Goal: Information Seeking & Learning: Compare options

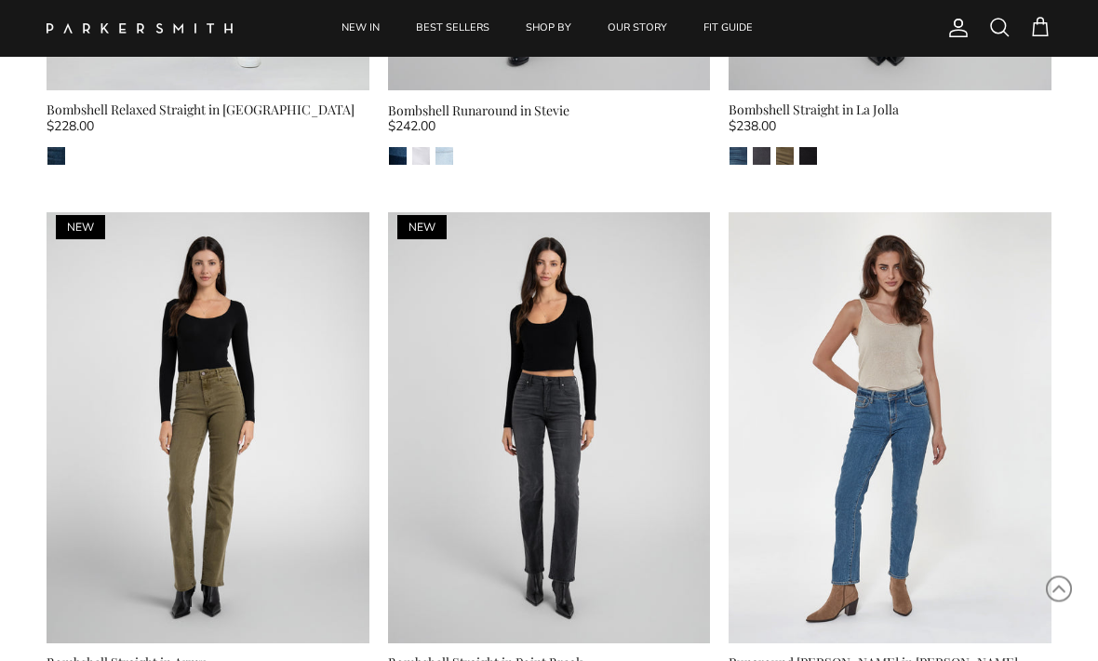
scroll to position [2755, 0]
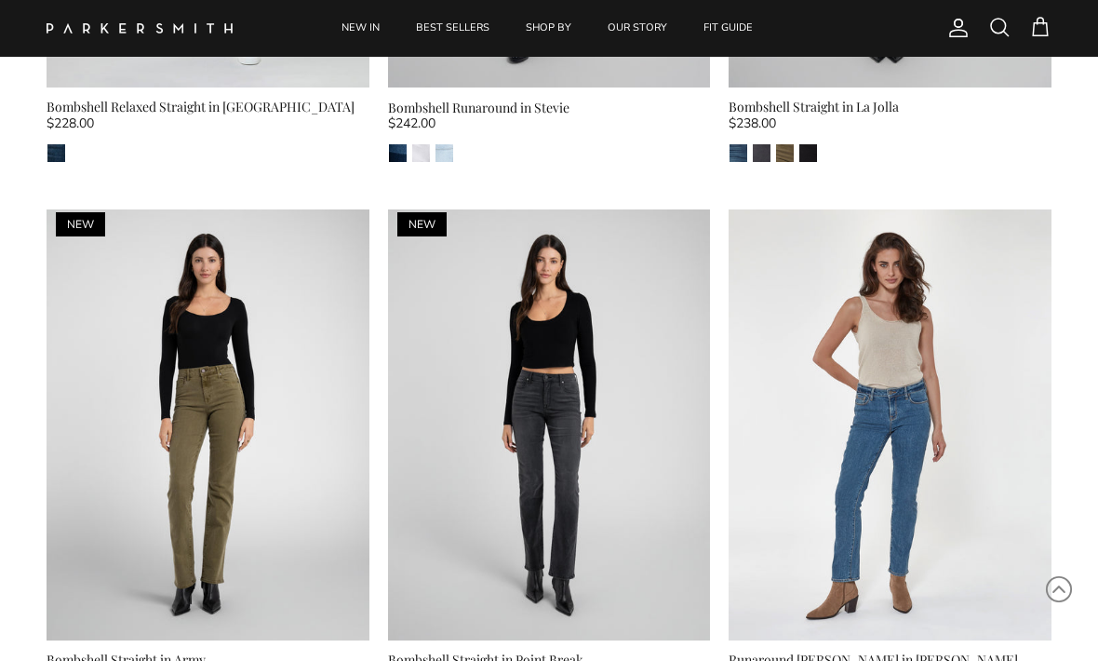
click at [169, 343] on img at bounding box center [208, 424] width 323 height 430
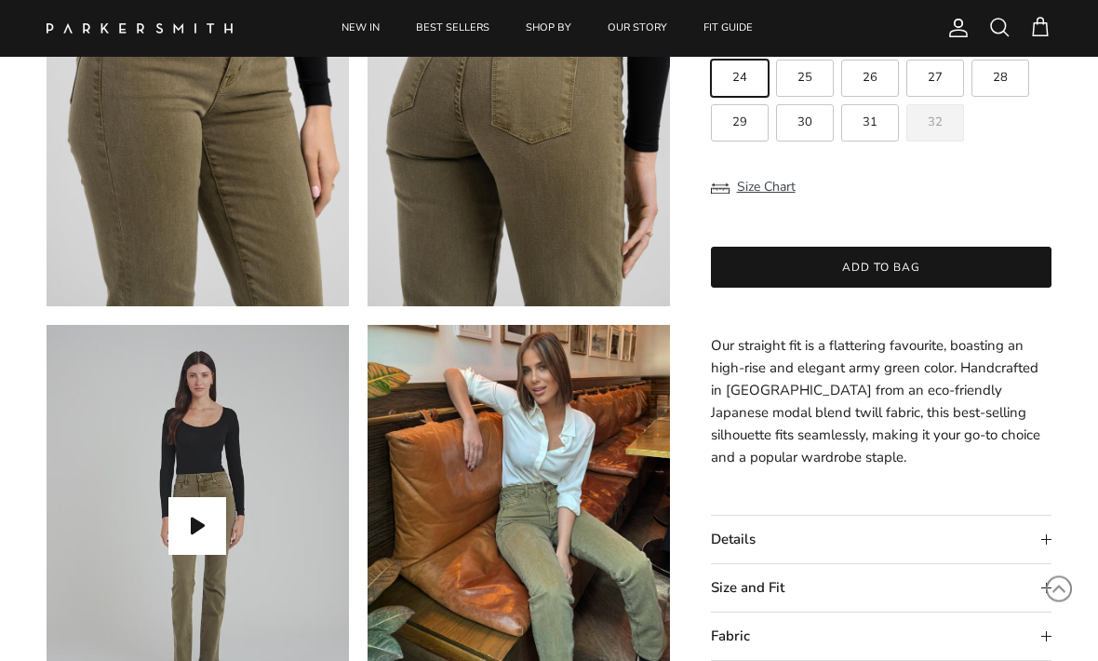
scroll to position [1102, 0]
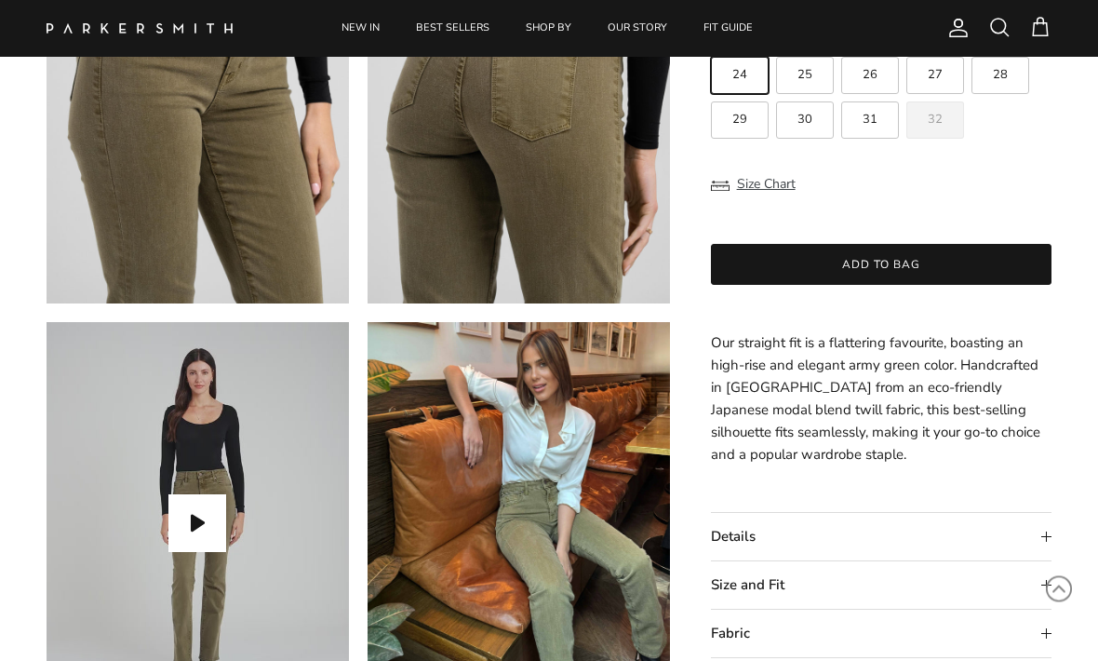
click at [1029, 520] on summary "Details" at bounding box center [881, 537] width 341 height 47
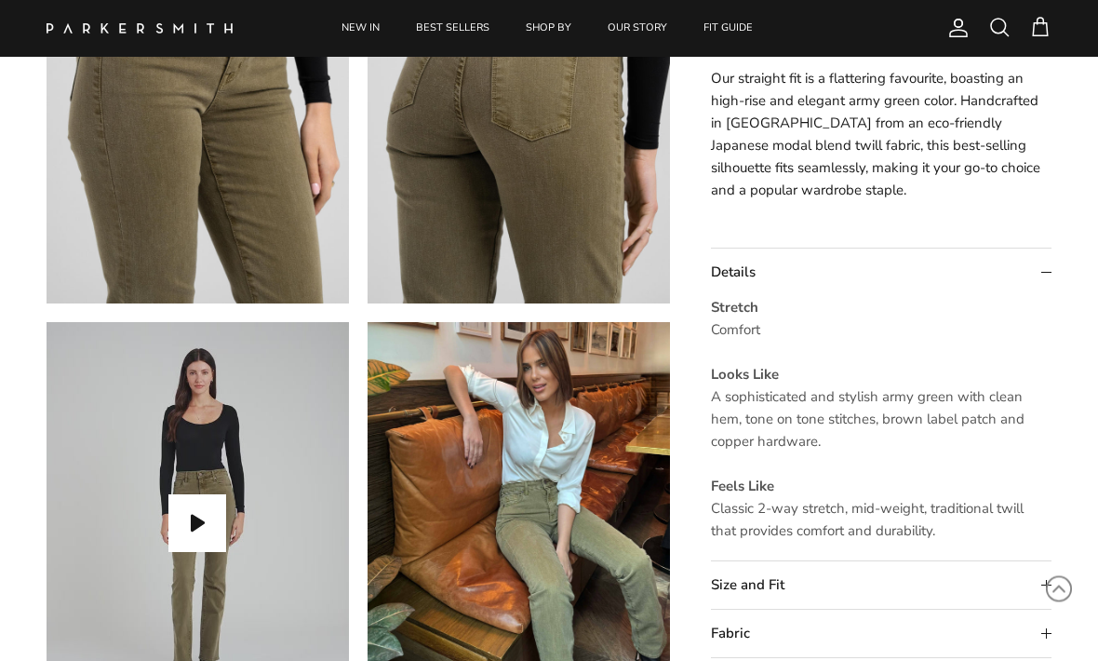
scroll to position [1103, 0]
click at [1030, 577] on summary "Size and Fit" at bounding box center [881, 584] width 341 height 47
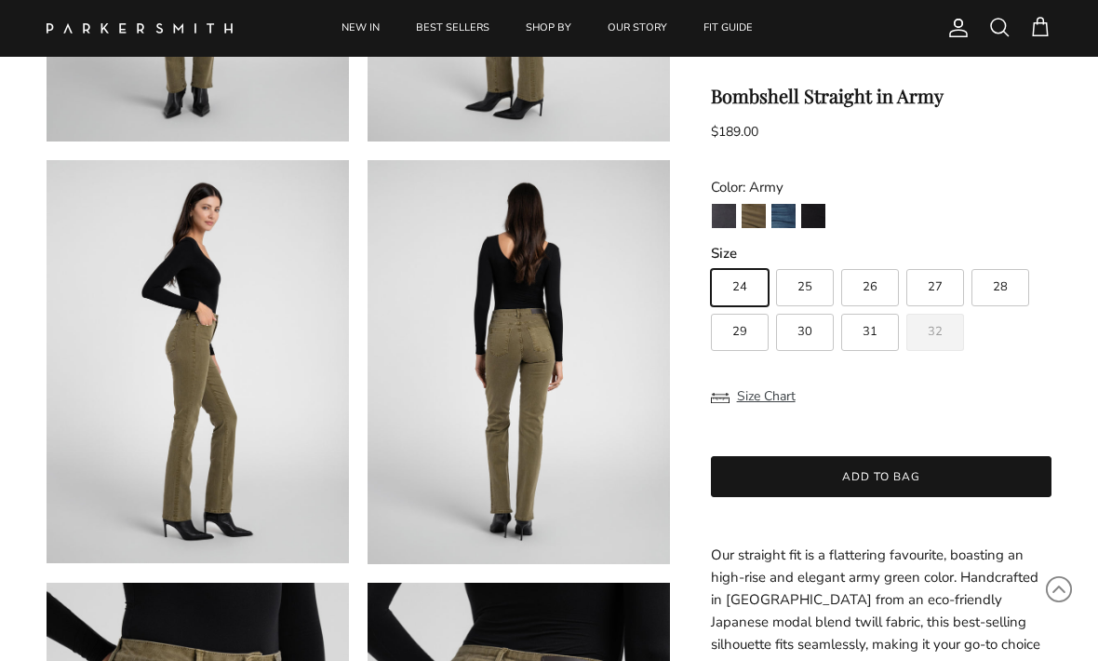
scroll to position [419, 0]
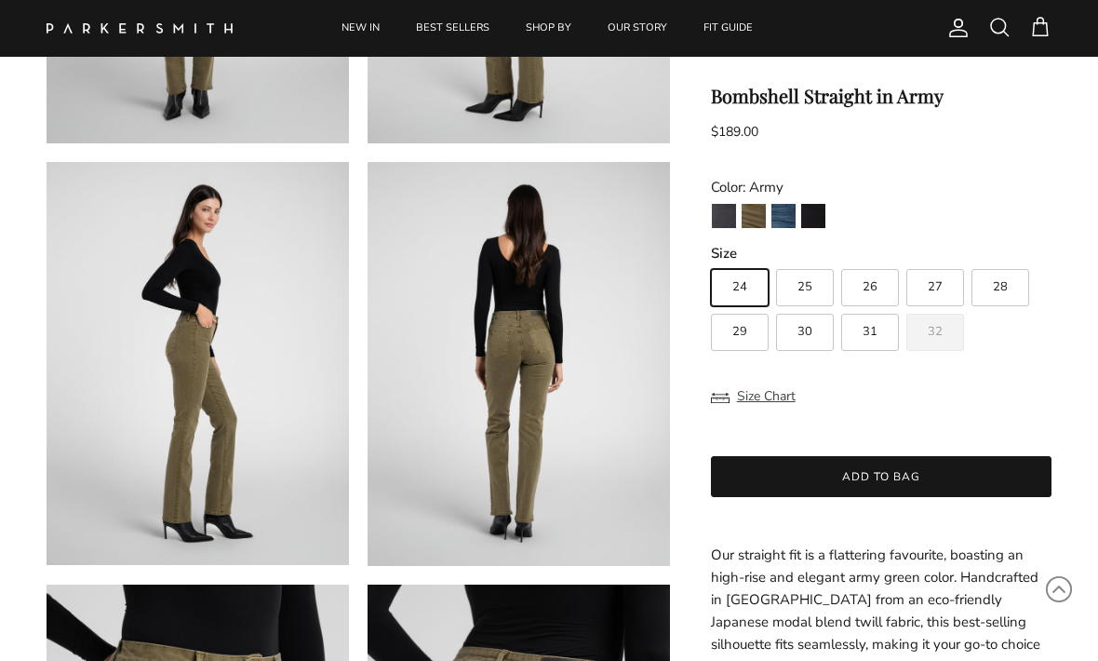
click at [757, 216] on img "Army" at bounding box center [754, 216] width 24 height 24
click at [948, 343] on label "32" at bounding box center [936, 332] width 58 height 37
click at [711, 262] on input "32" at bounding box center [710, 261] width 1 height 1
radio input "true"
click at [944, 333] on label "32" at bounding box center [936, 332] width 58 height 37
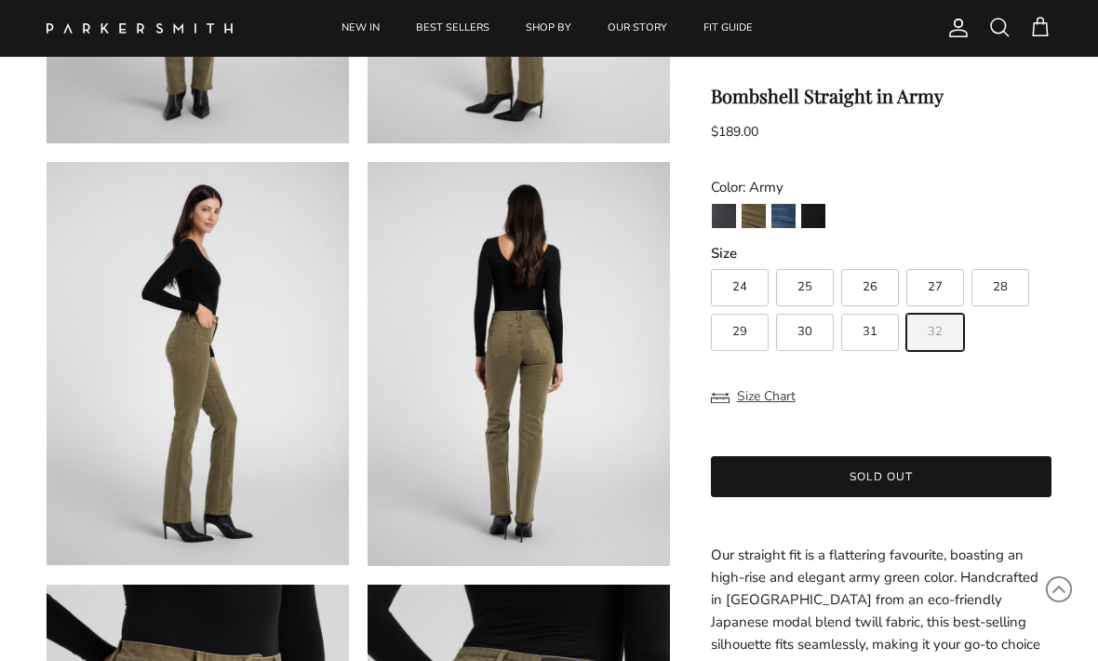
click at [711, 262] on input "32" at bounding box center [710, 261] width 1 height 1
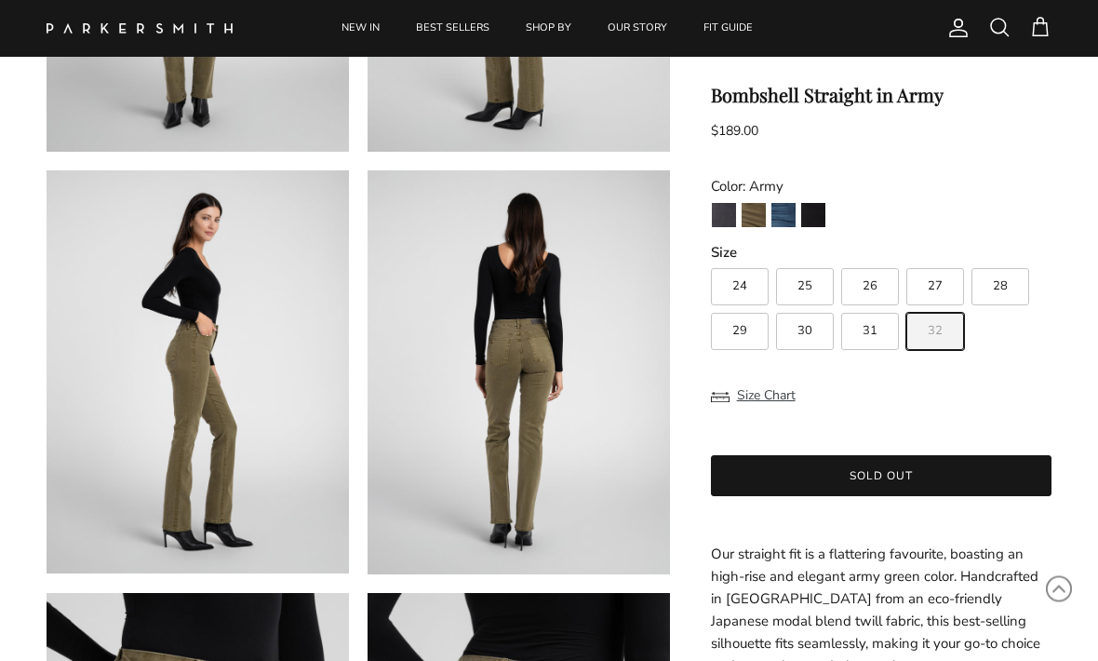
scroll to position [411, 0]
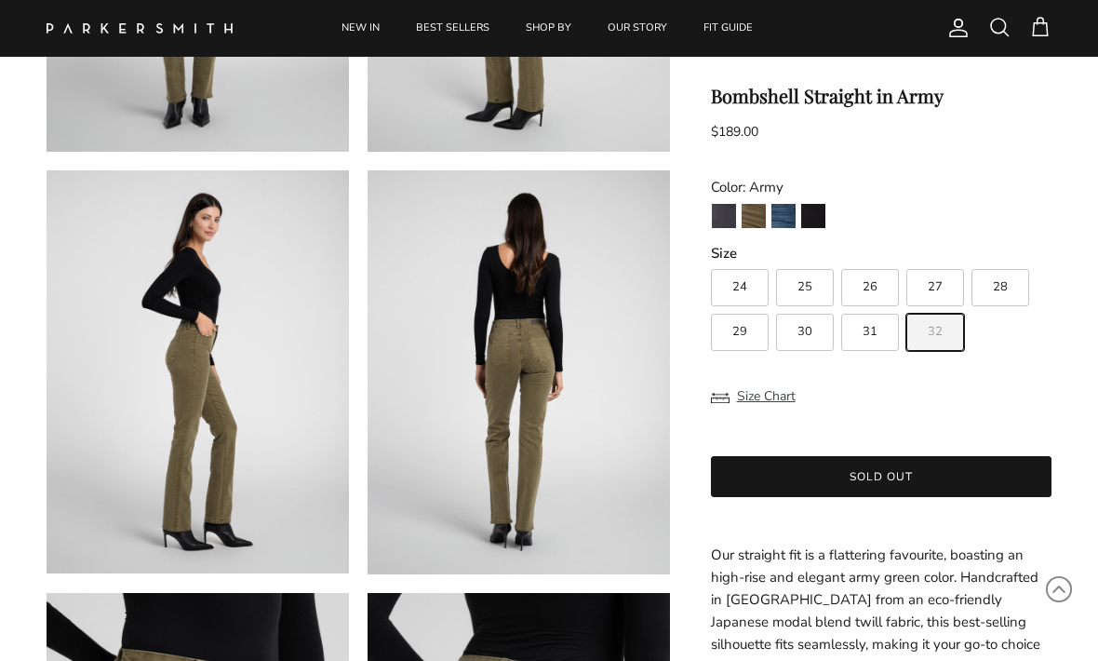
click at [822, 209] on img "Stallion" at bounding box center [813, 216] width 24 height 24
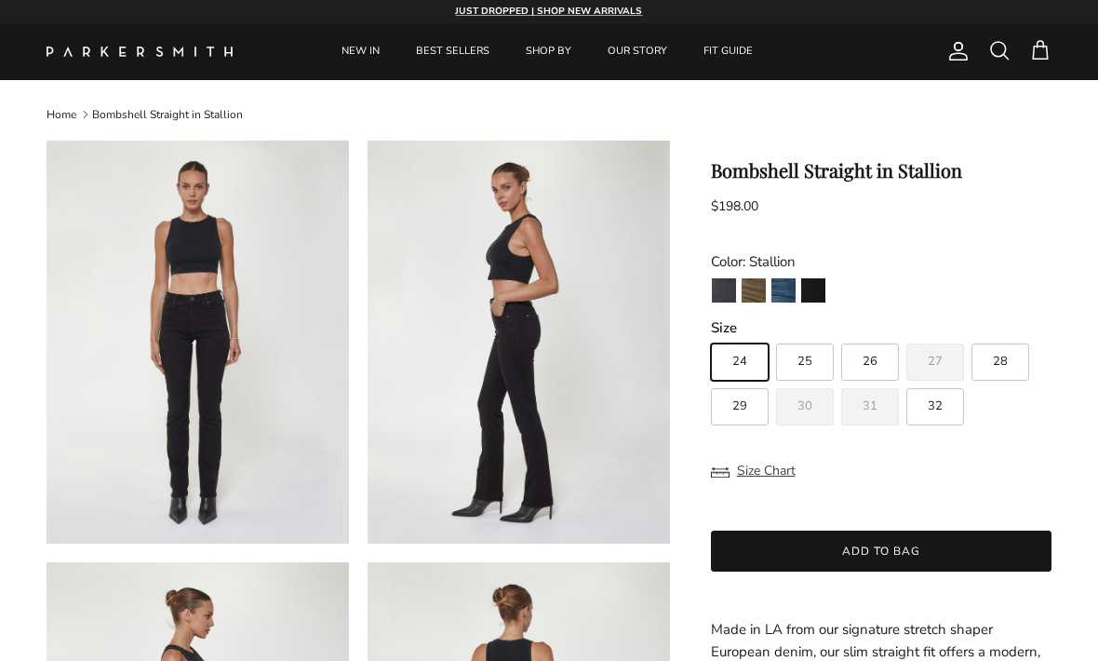
click at [782, 300] on img "La Jolla" at bounding box center [784, 290] width 24 height 24
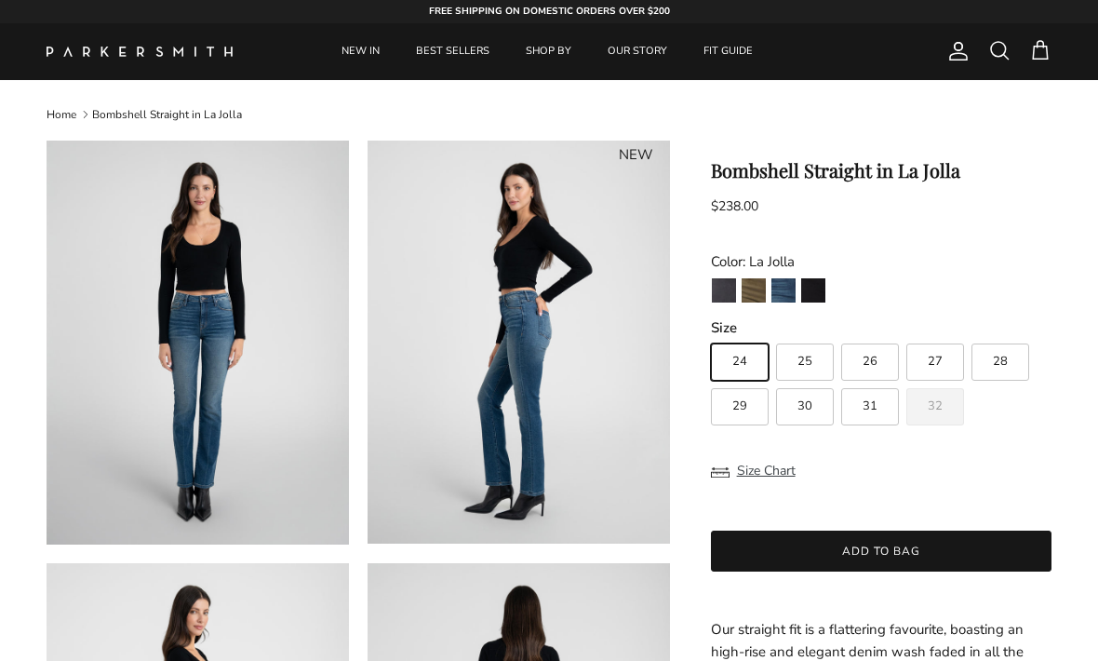
click at [722, 299] on img "Point Break" at bounding box center [724, 290] width 24 height 24
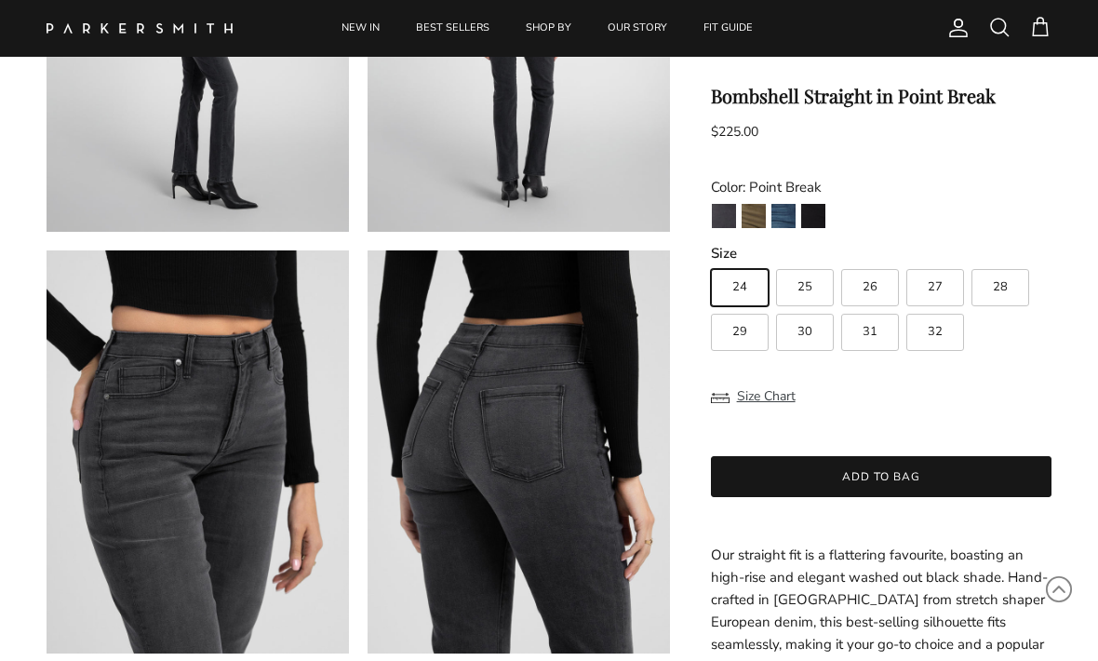
scroll to position [749, 0]
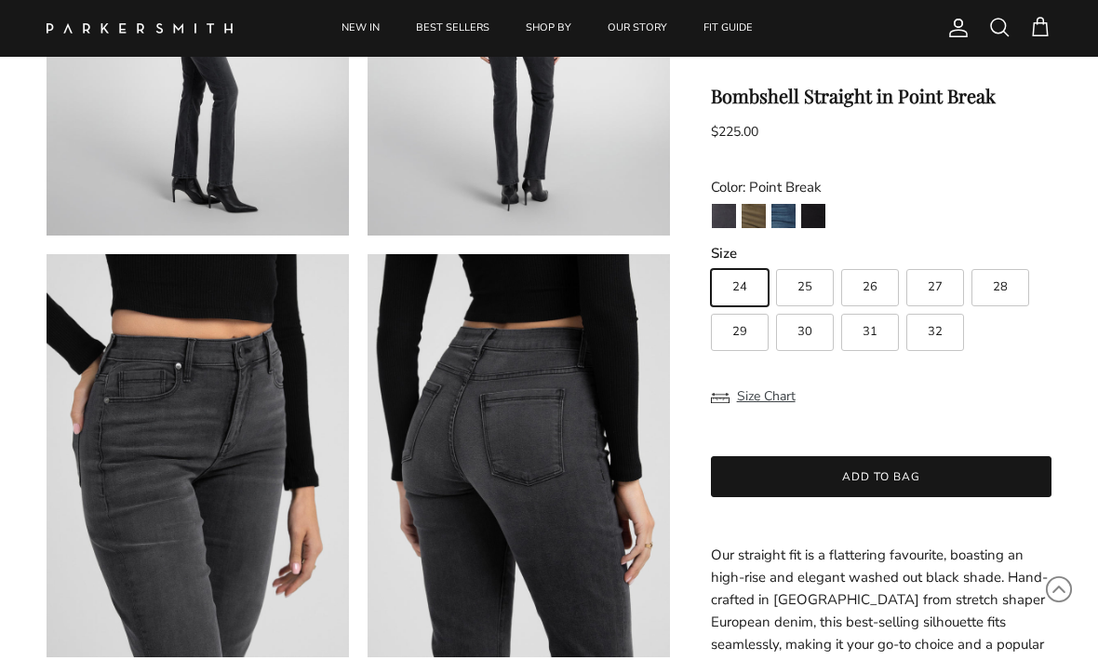
click at [762, 224] on img "Army" at bounding box center [754, 216] width 24 height 24
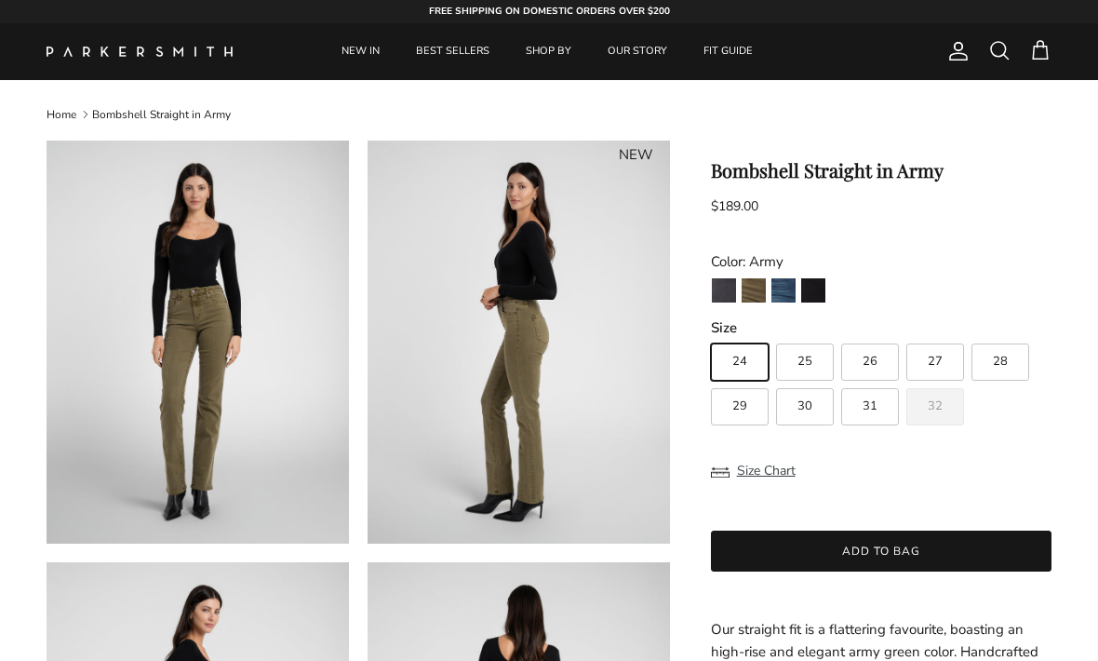
click at [945, 406] on label "32" at bounding box center [936, 406] width 58 height 37
click at [711, 336] on input "32" at bounding box center [710, 335] width 1 height 1
radio input "true"
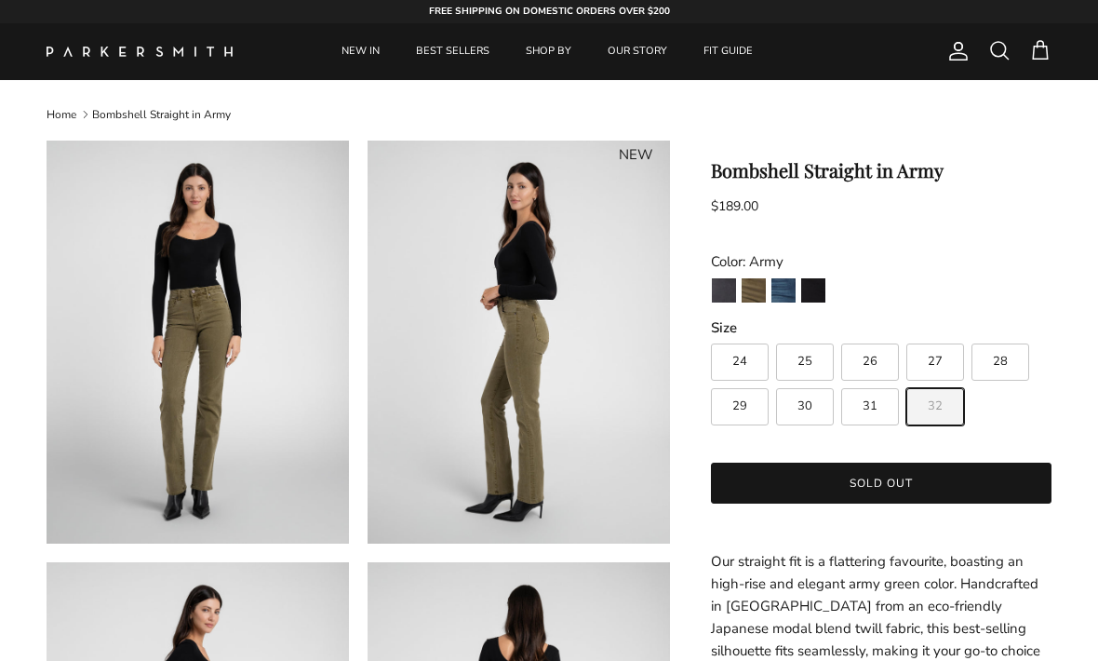
scroll to position [472, 0]
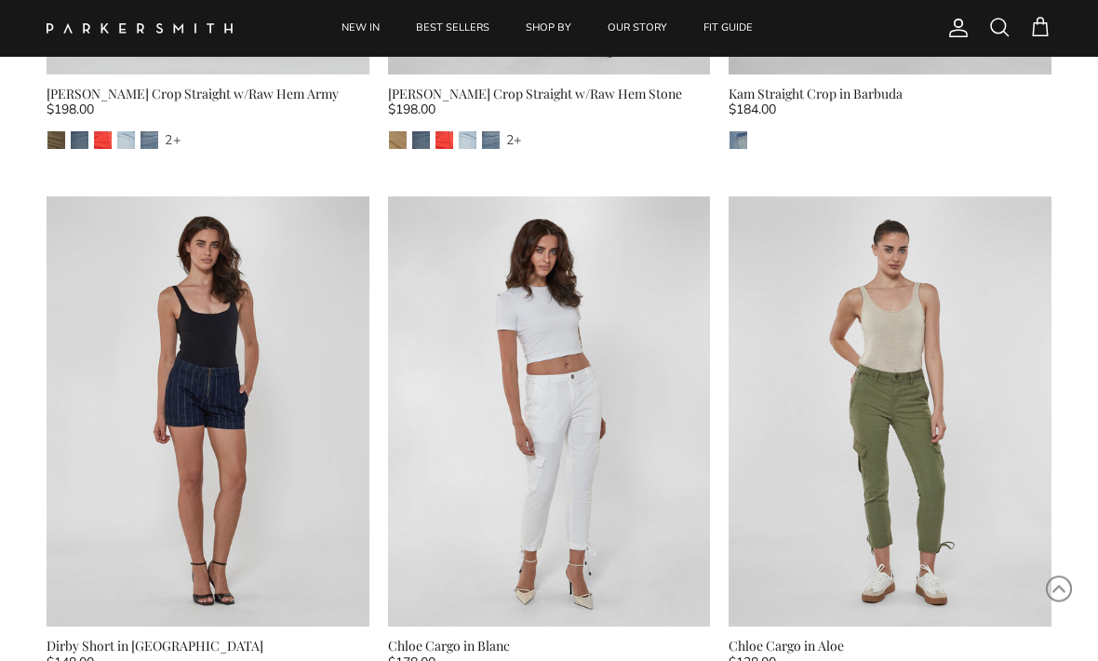
scroll to position [5571, 0]
click at [938, 407] on img at bounding box center [890, 411] width 323 height 430
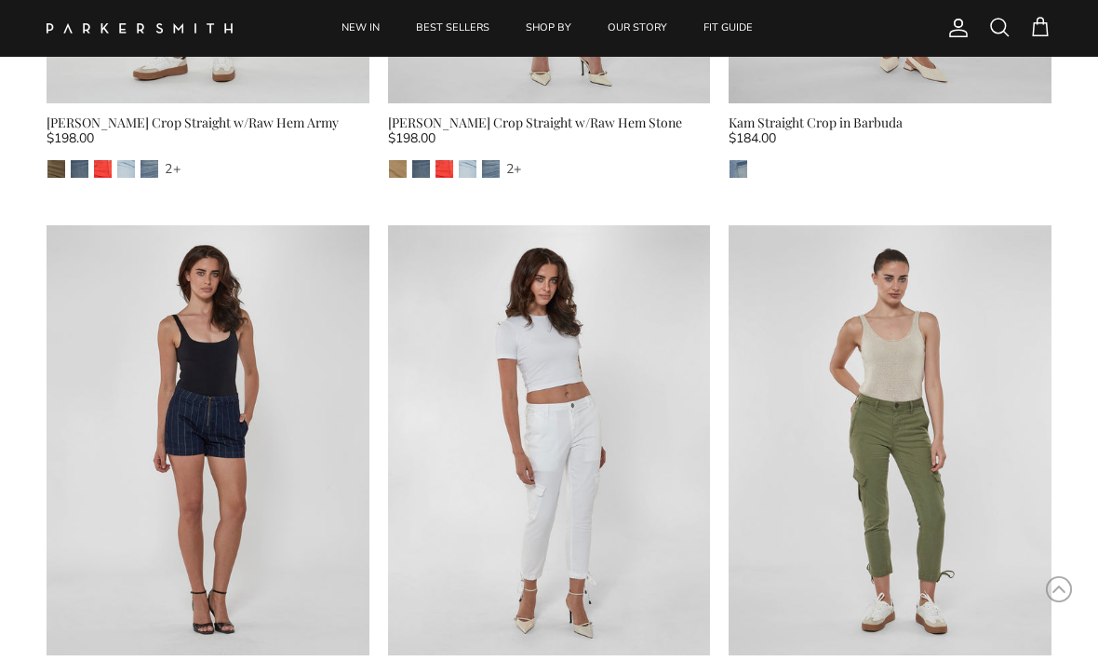
scroll to position [5633, 0]
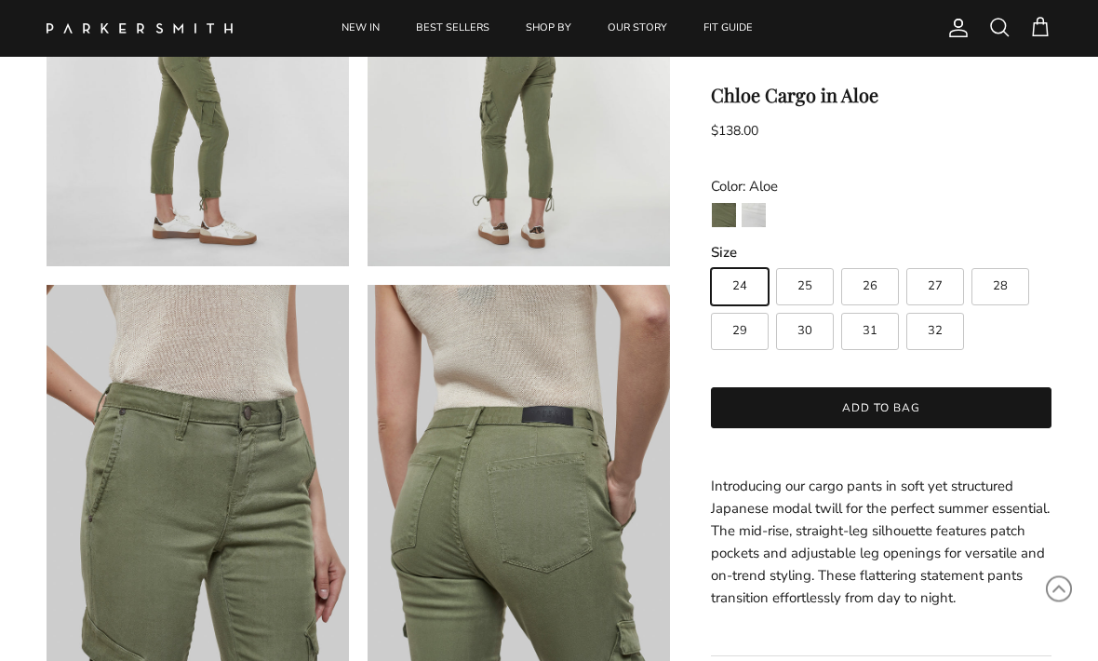
scroll to position [719, 0]
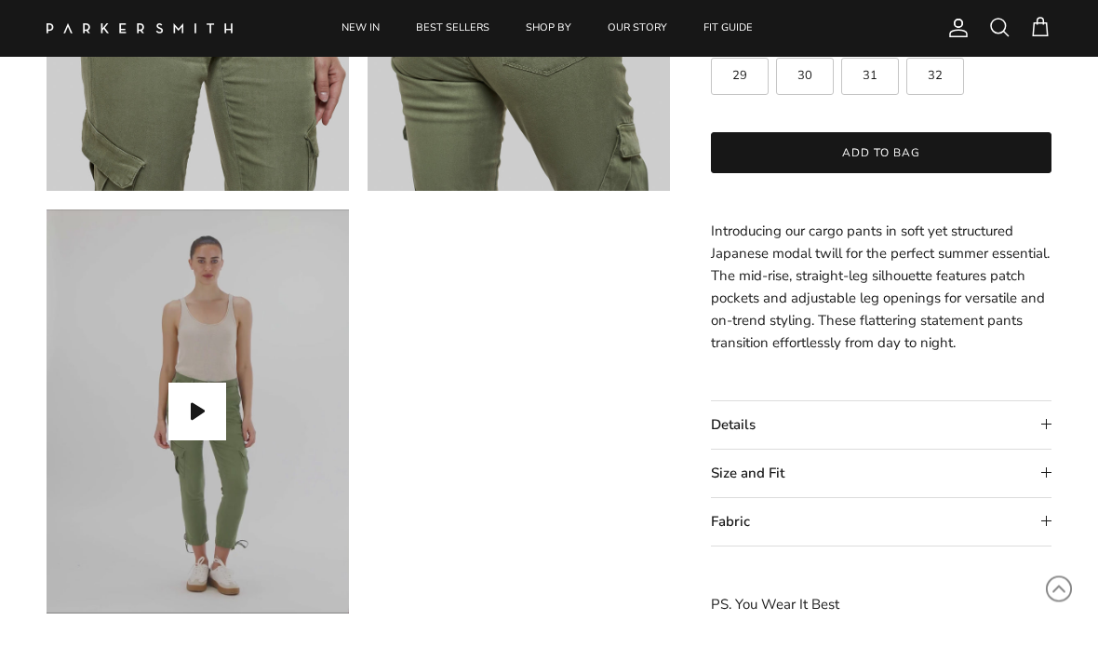
click at [1001, 476] on summary "Size and Fit" at bounding box center [881, 474] width 341 height 47
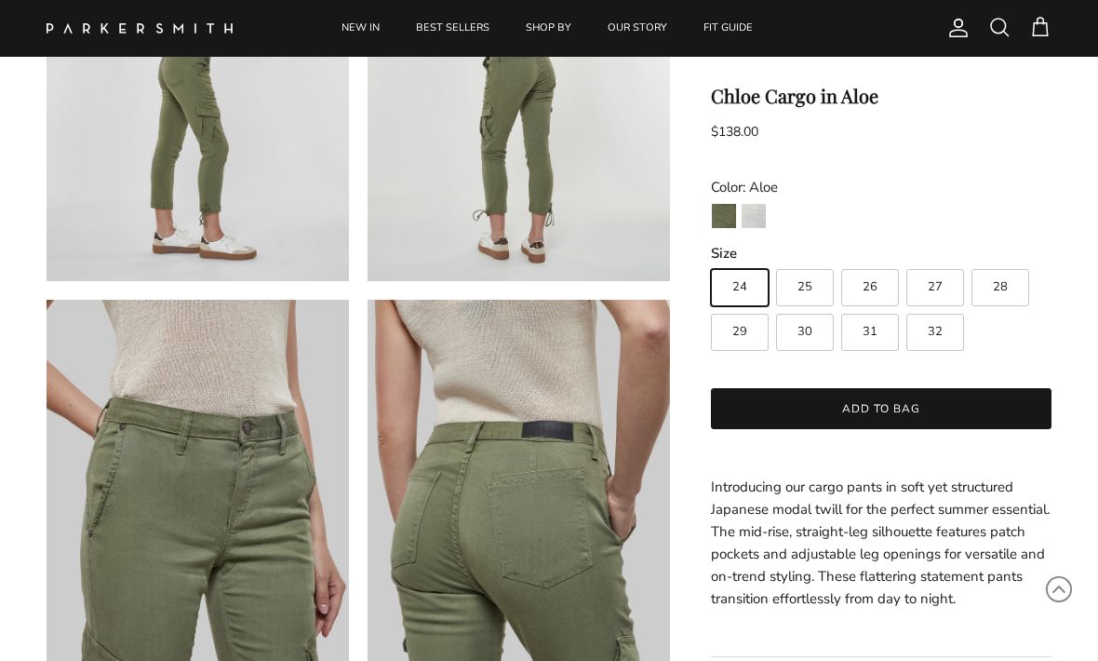
scroll to position [703, 0]
